Goal: Task Accomplishment & Management: Use online tool/utility

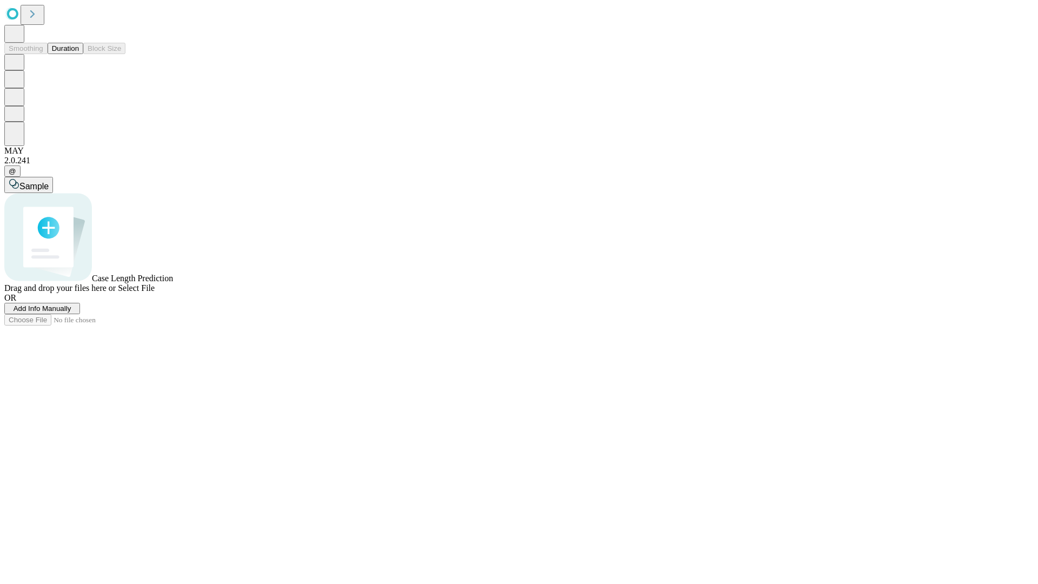
click at [79, 54] on button "Duration" at bounding box center [66, 48] width 36 height 11
click at [71, 313] on span "Add Info Manually" at bounding box center [43, 308] width 58 height 8
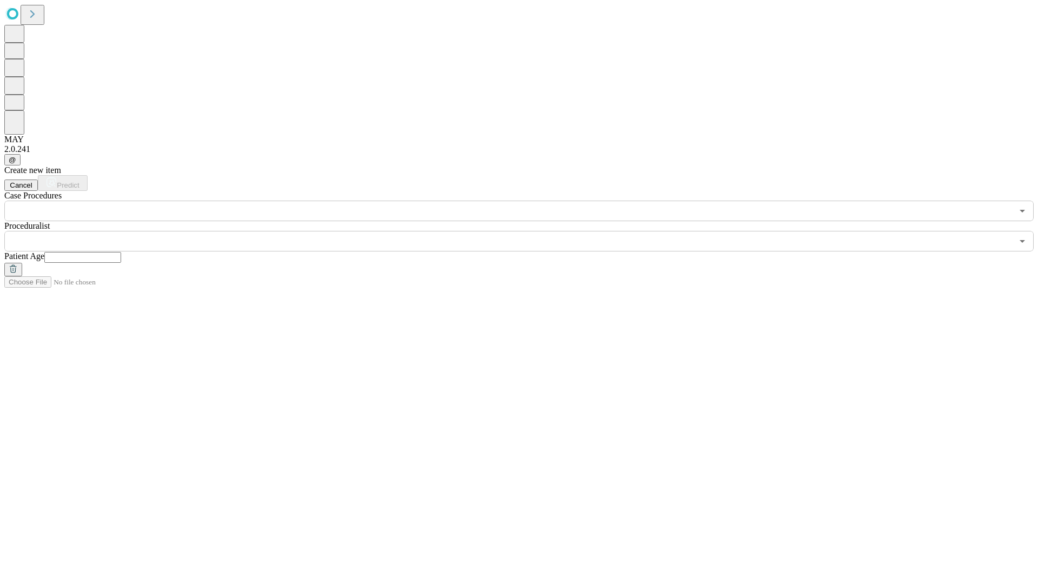
click at [121, 252] on input "text" at bounding box center [82, 257] width 77 height 11
type input "**"
click at [527, 231] on input "text" at bounding box center [508, 241] width 1009 height 21
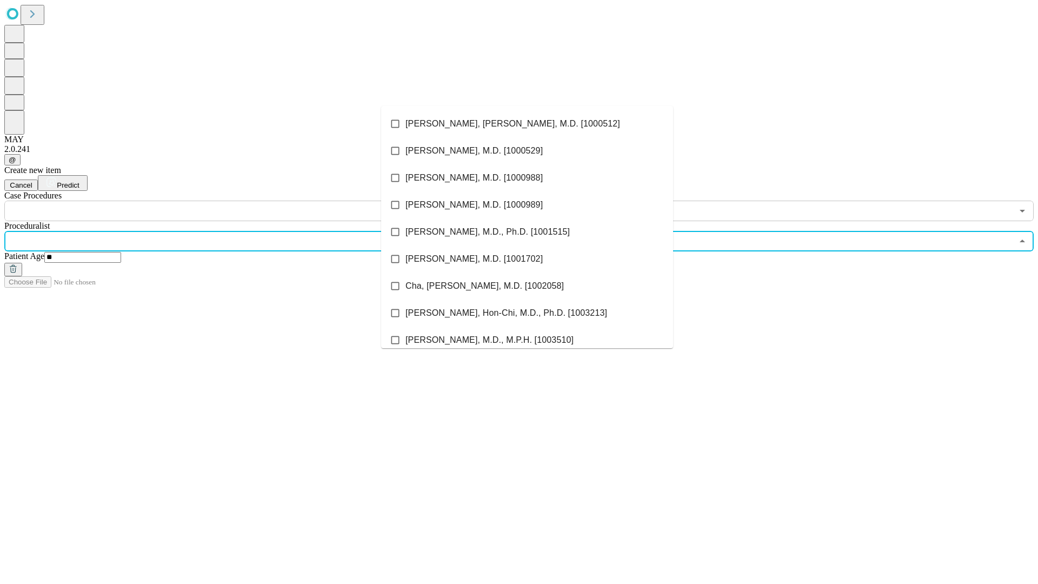
click at [527, 124] on li "[PERSON_NAME], [PERSON_NAME], M.D. [1000512]" at bounding box center [527, 123] width 292 height 27
click at [227, 201] on input "text" at bounding box center [508, 211] width 1009 height 21
